Goal: Navigation & Orientation: Find specific page/section

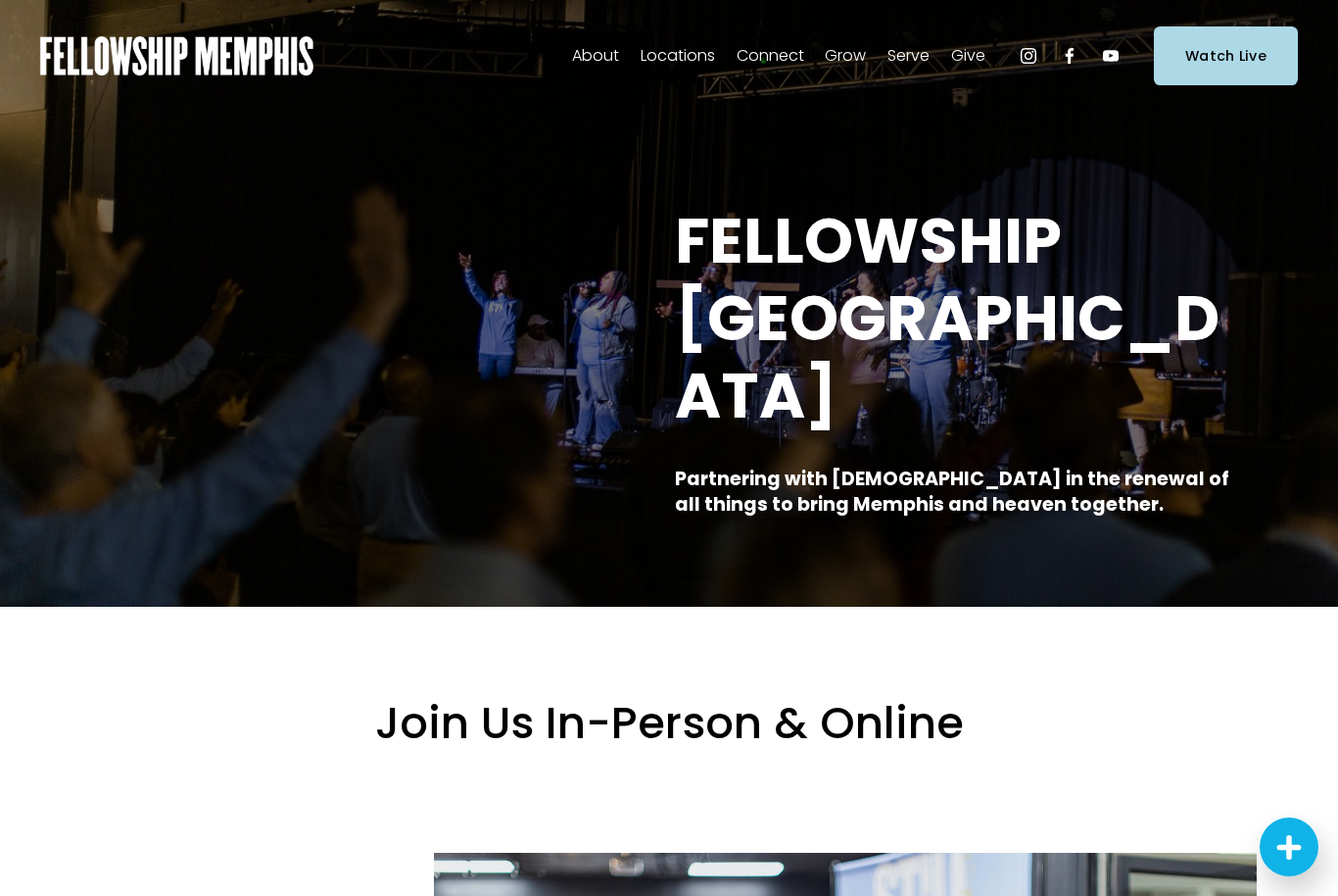
click at [0, 0] on span "In-Person" at bounding box center [0, 0] width 0 height 0
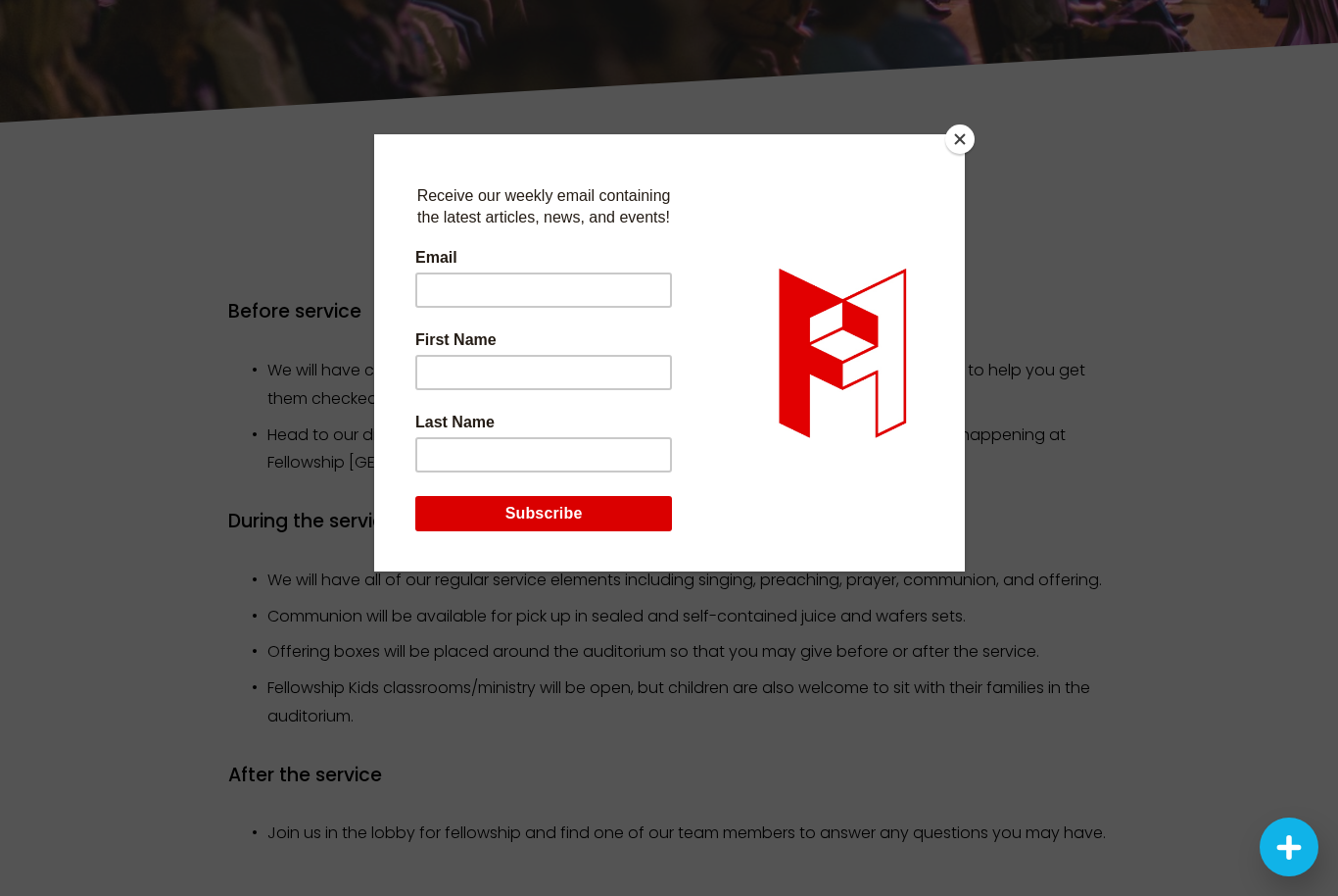
scroll to position [1578, 0]
click at [956, 154] on button "Close" at bounding box center [960, 138] width 29 height 29
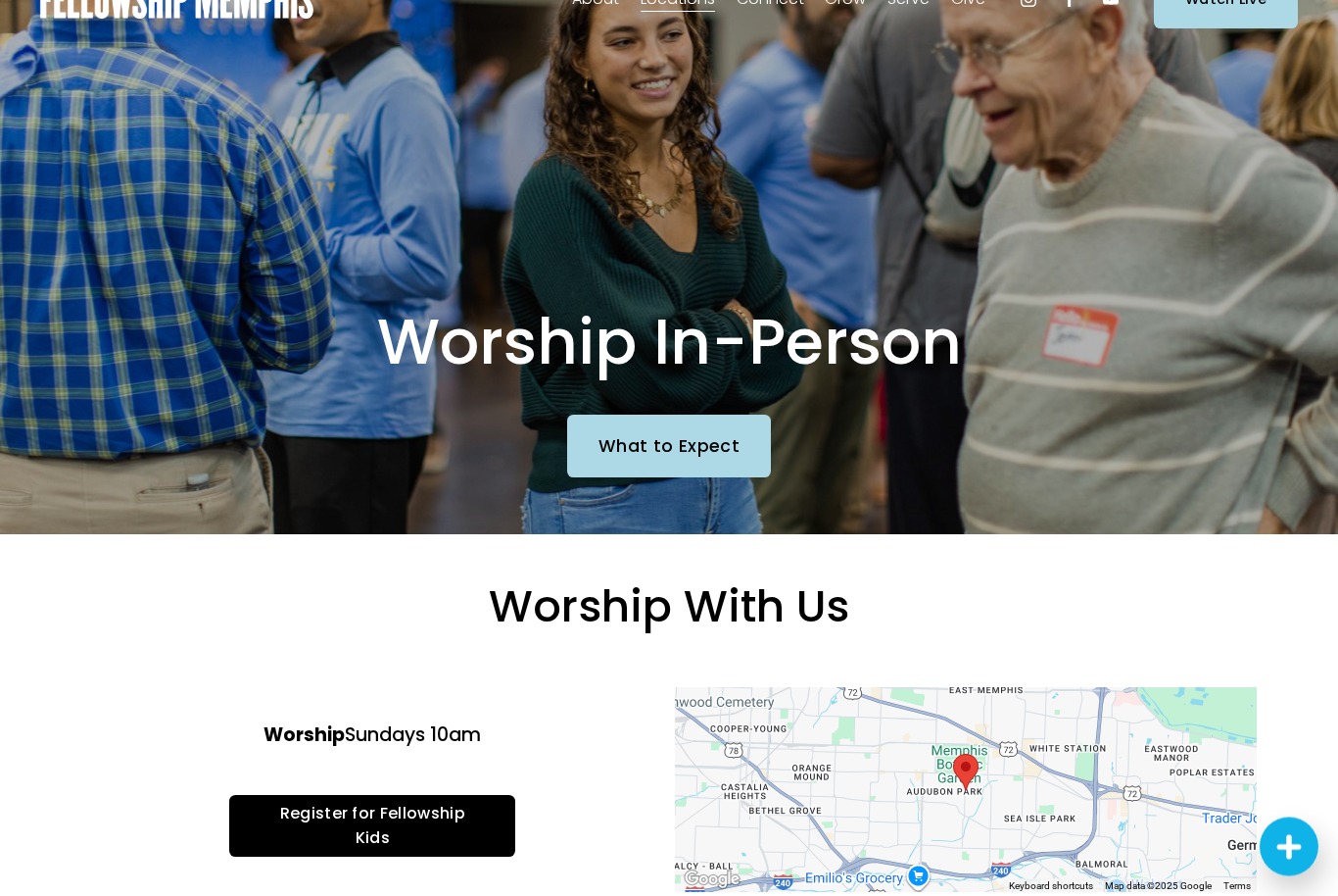
scroll to position [0, 0]
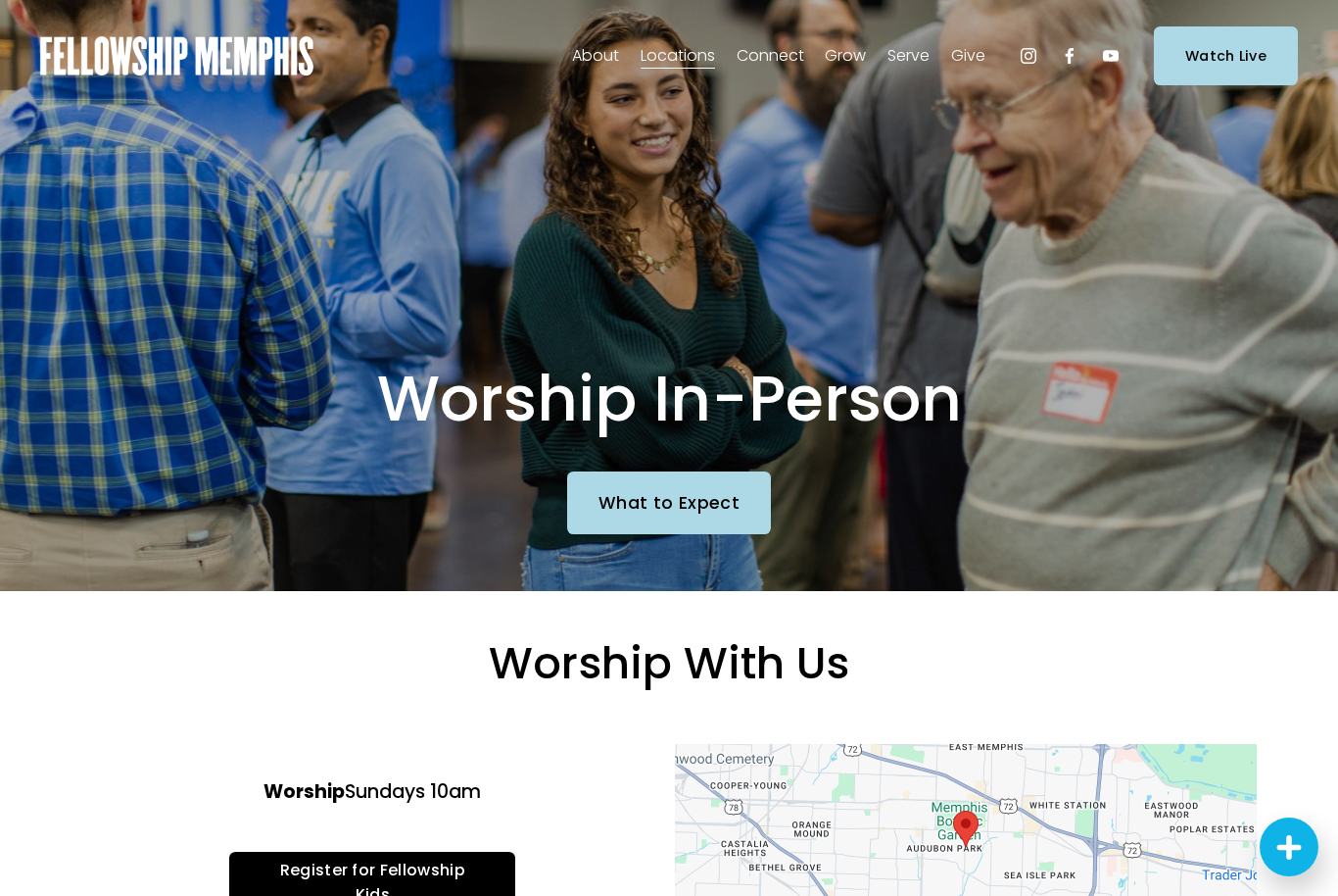
click at [0, 0] on span "Women" at bounding box center [0, 0] width 0 height 0
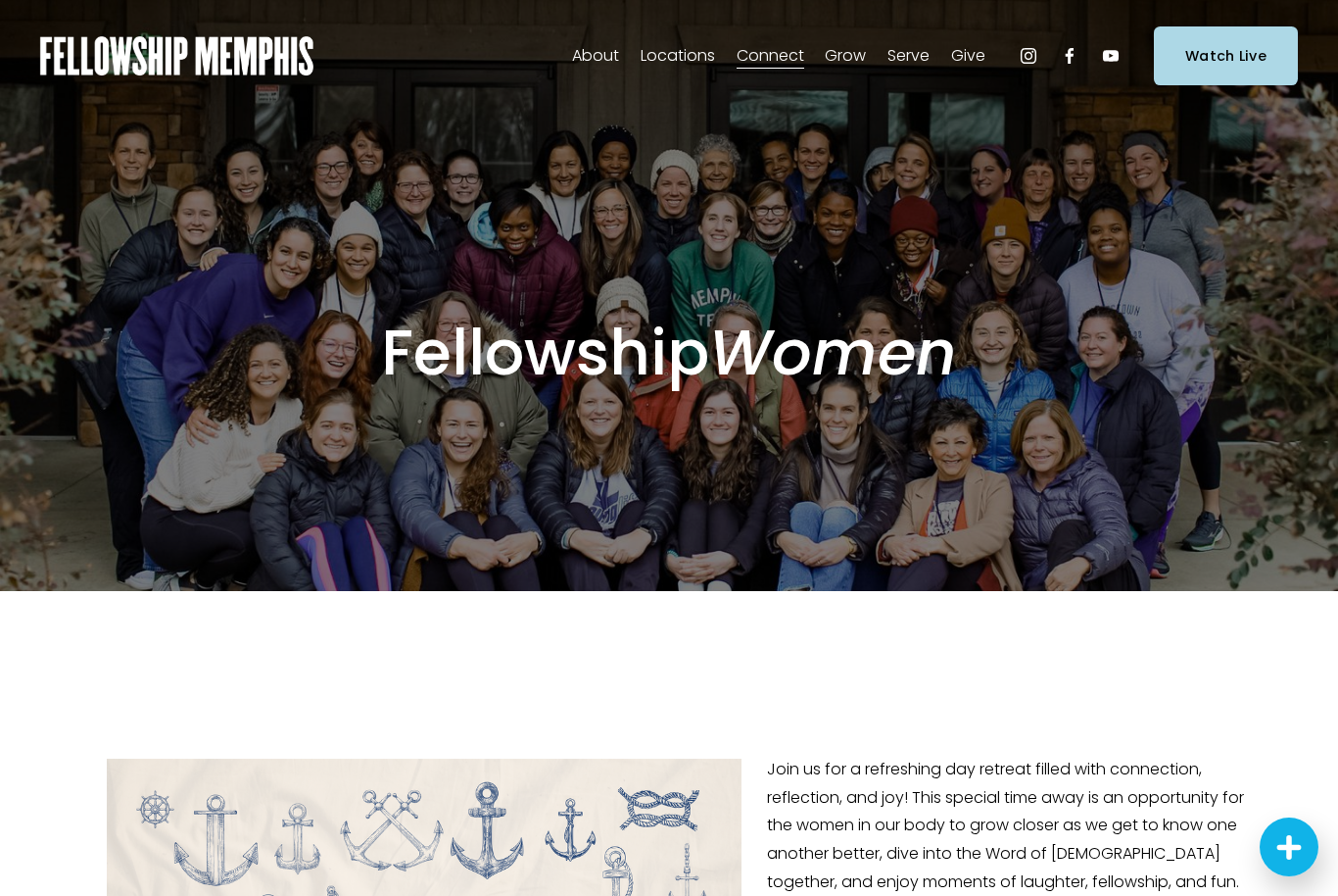
click at [1169, 695] on div "Join us for a refreshing day retreat filled with connection, reflection, and jo…" at bounding box center [669, 899] width 1338 height 616
click at [0, 0] on span "Staff" at bounding box center [0, 0] width 0 height 0
